Goal: Navigation & Orientation: Find specific page/section

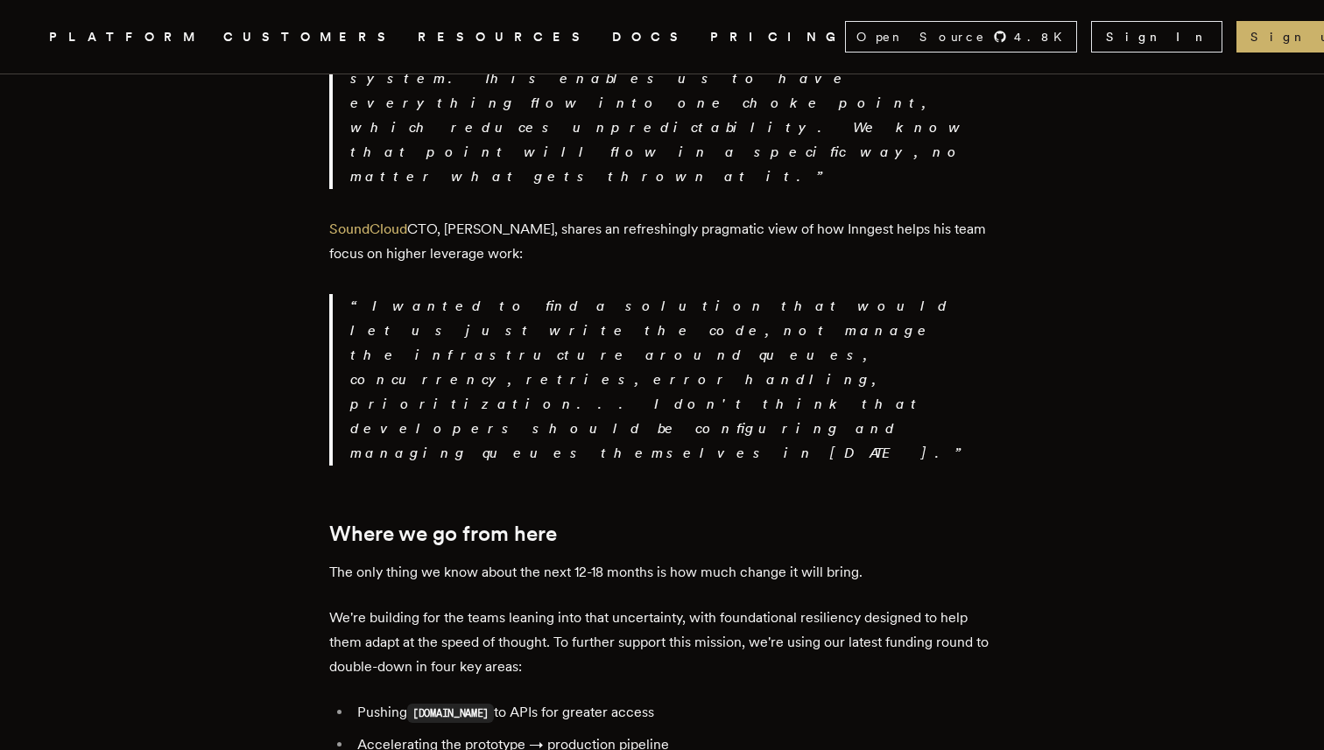
scroll to position [3231, 0]
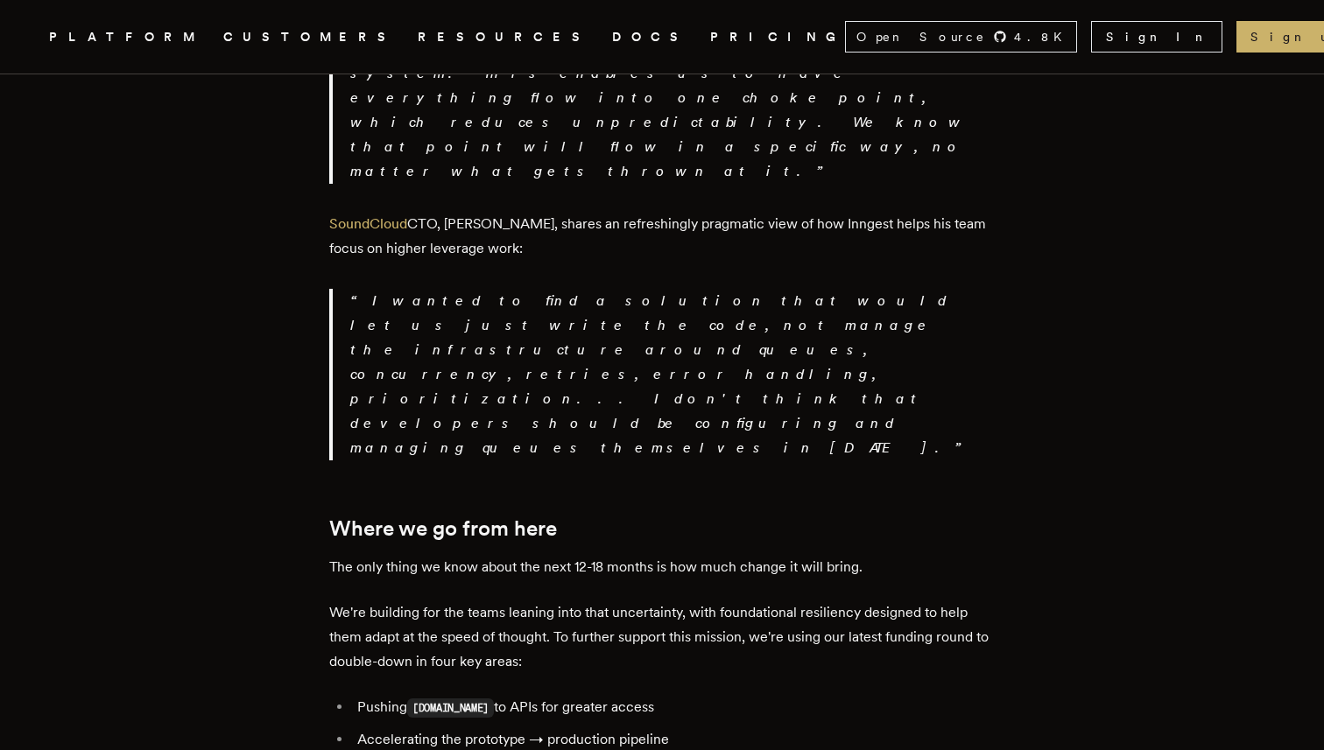
click at [554, 47] on nav "Inngest .cls-1 { fill: #FAFAF9; } PLATFORM CUSTOMERS RESOURCES DOCS PRICING Ope…" at bounding box center [662, 37] width 1324 height 74
click at [710, 31] on link "PRICING" at bounding box center [777, 37] width 135 height 22
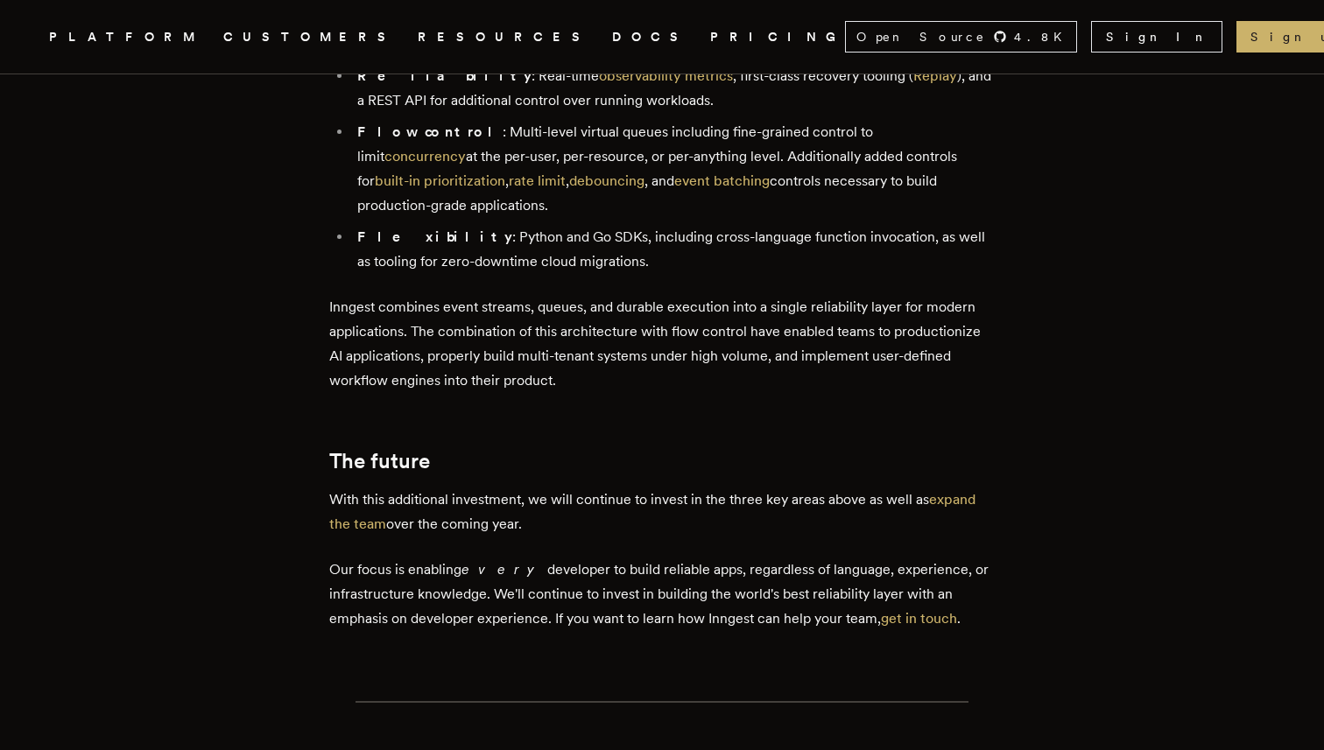
scroll to position [1409, 0]
